Goal: Check status: Check status

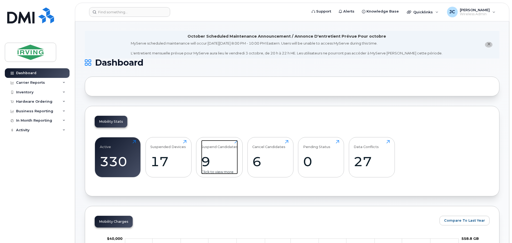
click at [220, 153] on div "Suspend Candidates 9 Click to view more" at bounding box center [219, 157] width 37 height 34
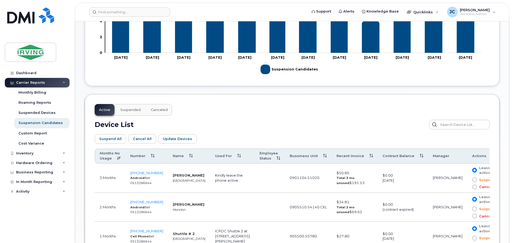
scroll to position [214, 0]
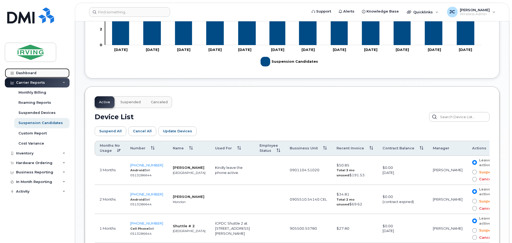
click at [32, 71] on div "Dashboard" at bounding box center [26, 73] width 20 height 4
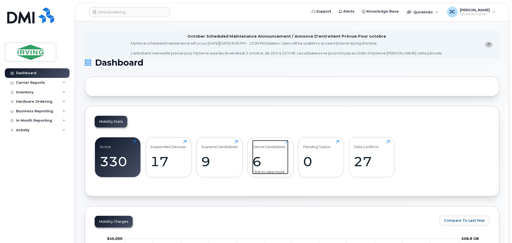
click at [262, 160] on div "6" at bounding box center [270, 162] width 36 height 16
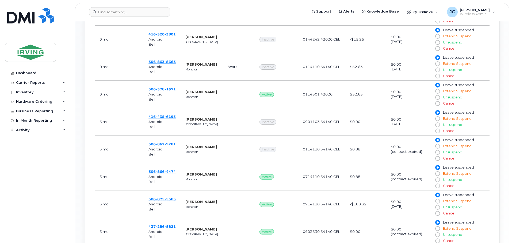
scroll to position [160, 0]
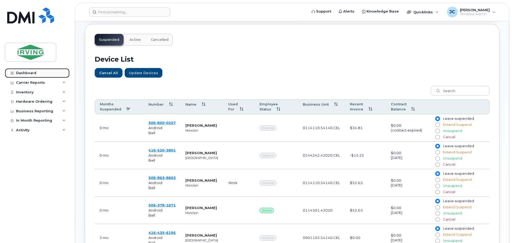
click at [26, 72] on div "Dashboard" at bounding box center [26, 73] width 20 height 4
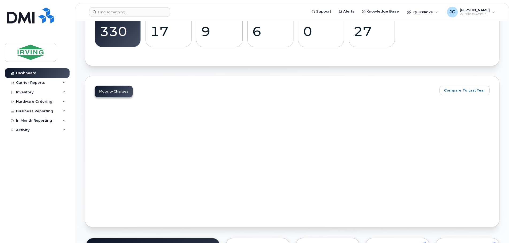
scroll to position [134, 0]
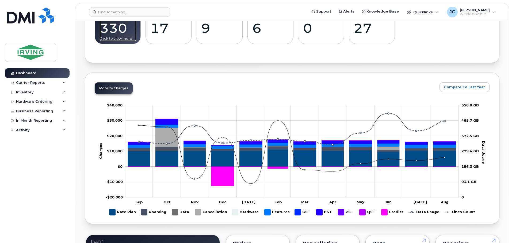
click at [123, 26] on div "330" at bounding box center [118, 28] width 36 height 16
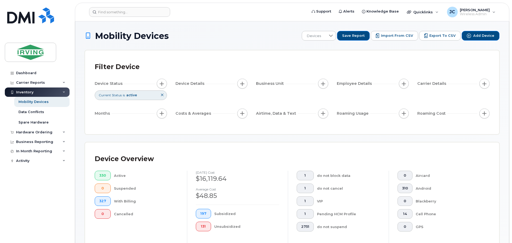
scroll to position [124, 0]
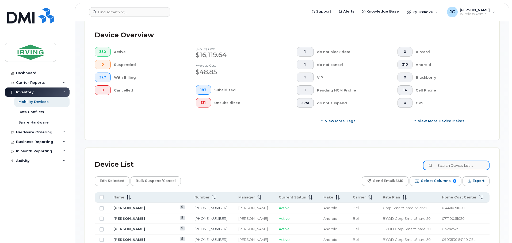
click at [465, 162] on input at bounding box center [456, 166] width 67 height 10
paste input "5069531445"
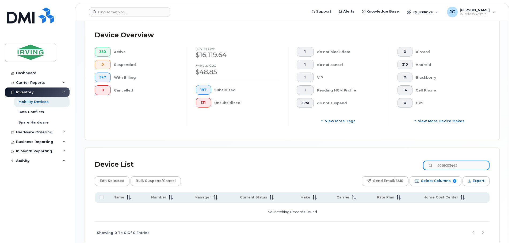
type input "5069531445"
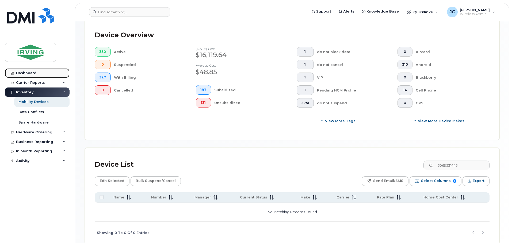
click at [20, 73] on div "Dashboard" at bounding box center [26, 73] width 20 height 4
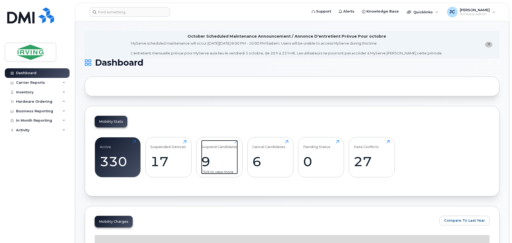
click at [219, 153] on div "Suspend Candidates 9 Click to view more" at bounding box center [219, 157] width 37 height 34
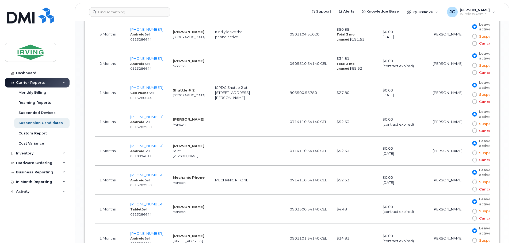
scroll to position [362, 0]
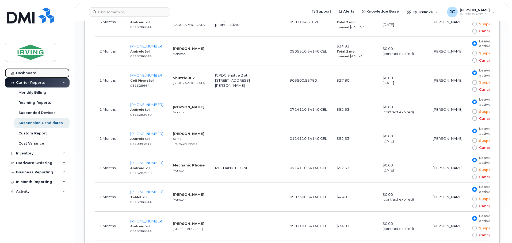
click at [33, 73] on div "Dashboard" at bounding box center [26, 73] width 20 height 4
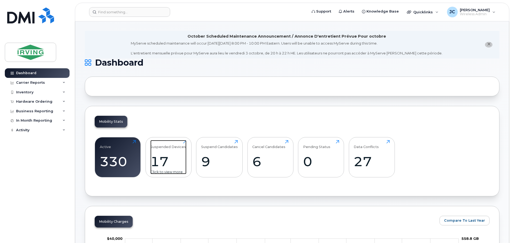
click at [175, 146] on div "Suspended Devices" at bounding box center [168, 144] width 36 height 9
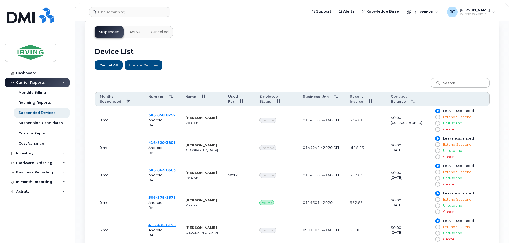
scroll to position [134, 0]
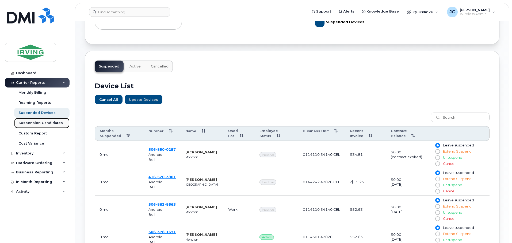
click at [35, 119] on link "Suspension Candidates" at bounding box center [41, 123] width 55 height 10
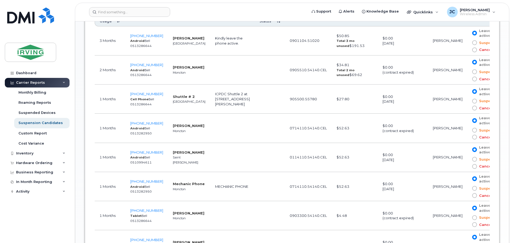
scroll to position [335, 0]
